Goal: Information Seeking & Learning: Learn about a topic

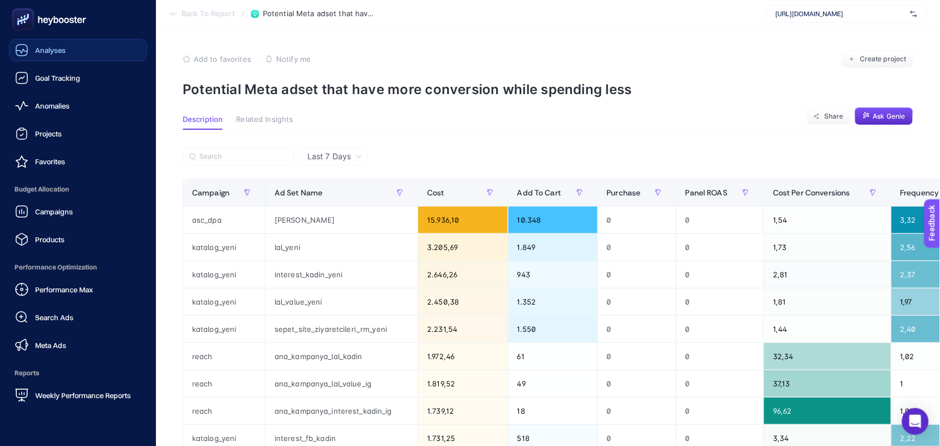
click at [51, 51] on span "Analyses" at bounding box center [50, 50] width 31 height 9
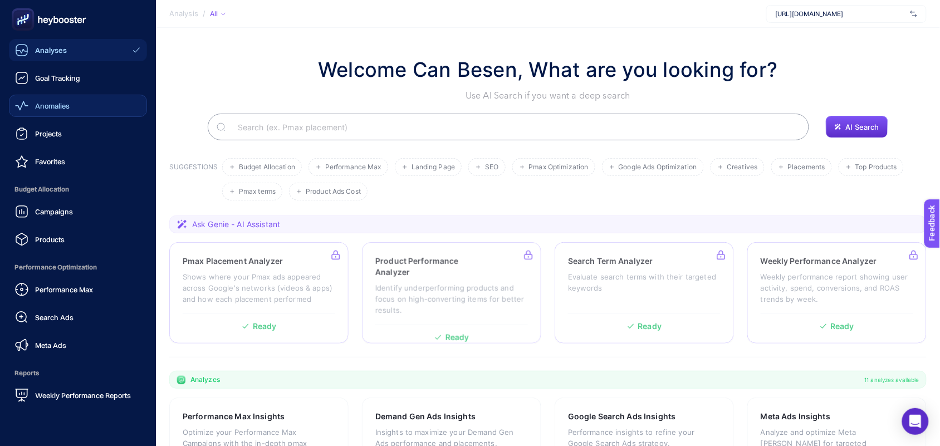
click at [65, 107] on span "Anomalies" at bounding box center [52, 105] width 35 height 9
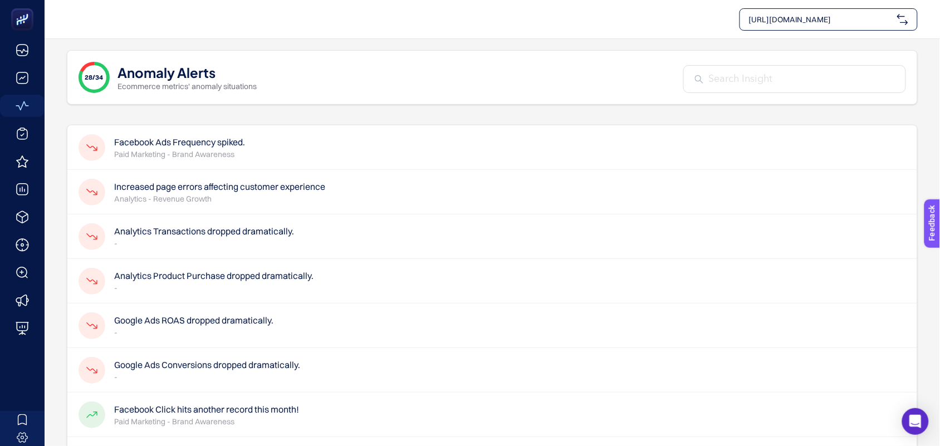
click at [235, 197] on p "Analytics - Revenue Growth" at bounding box center [219, 198] width 211 height 11
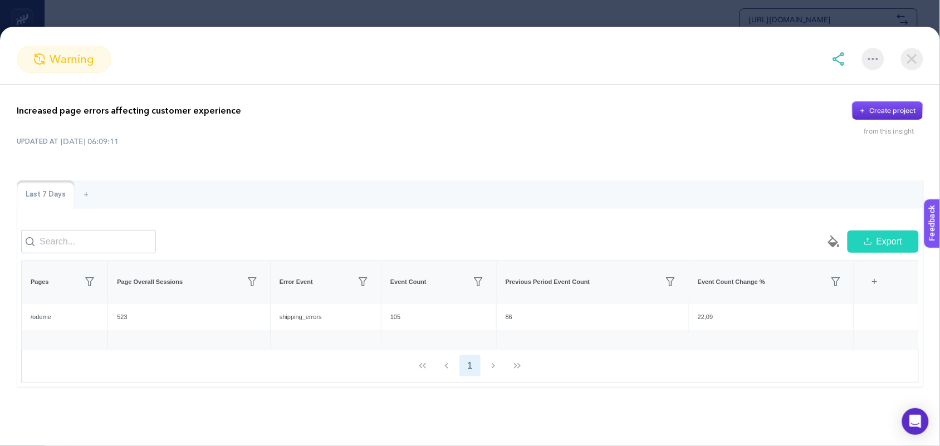
click at [911, 59] on img at bounding box center [912, 59] width 22 height 22
